Goal: Find specific page/section: Find specific page/section

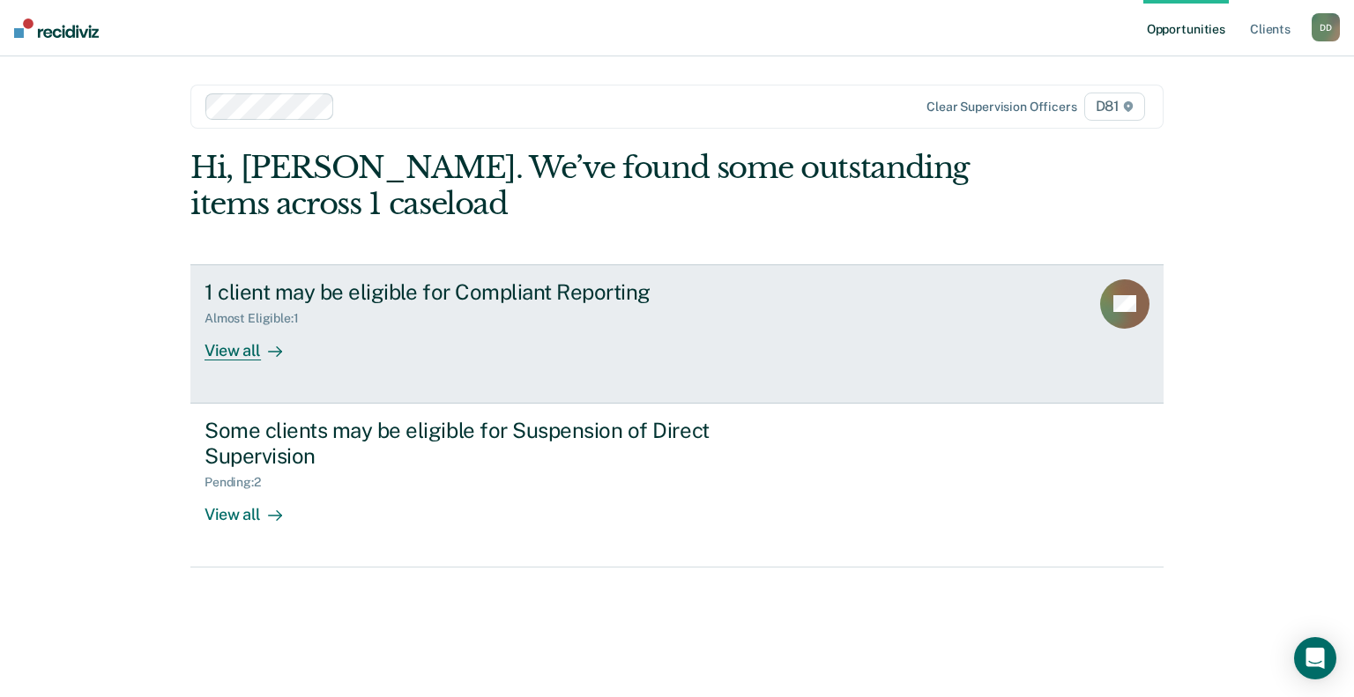
click at [264, 352] on div at bounding box center [271, 350] width 21 height 20
